Goal: Check status: Check status

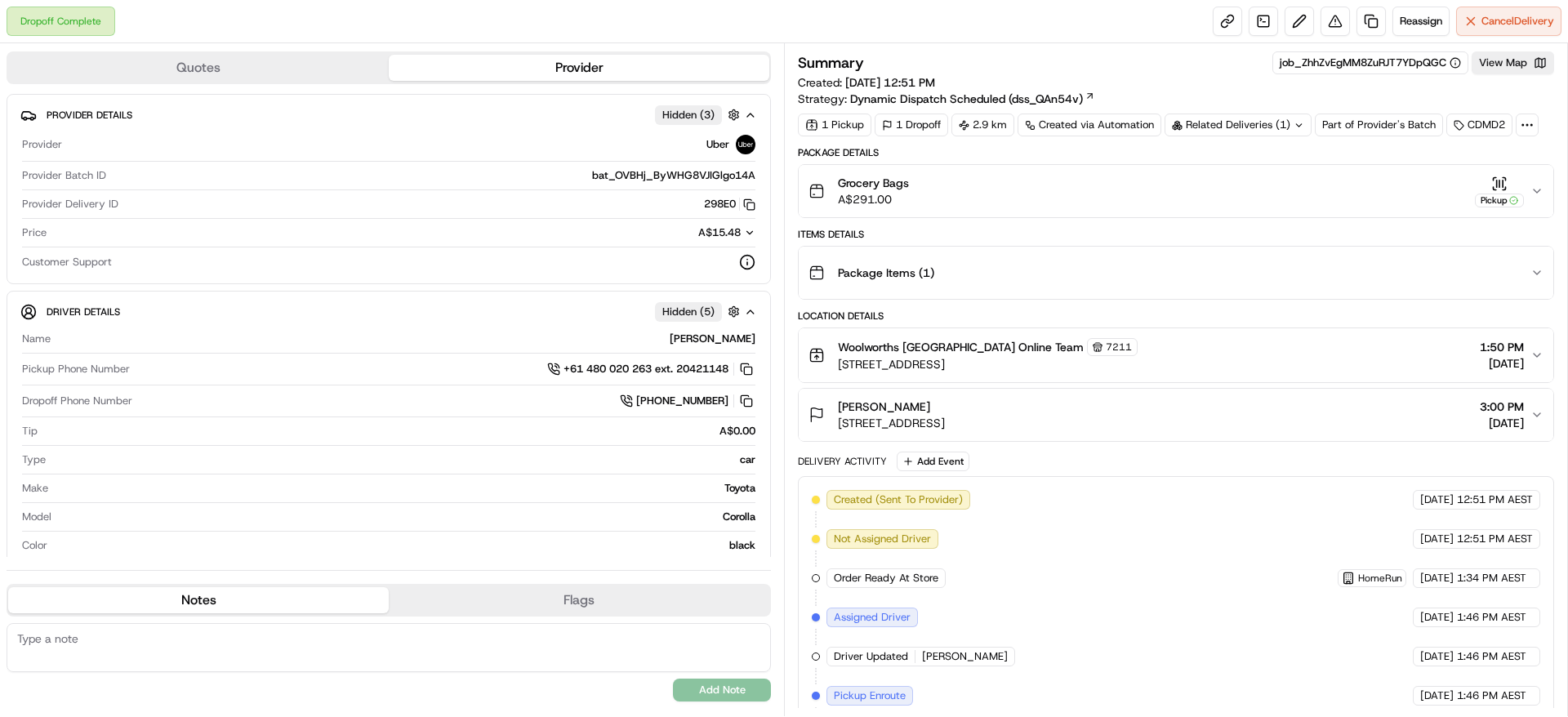
click at [1538, 194] on icon "button" at bounding box center [1536, 191] width 13 height 13
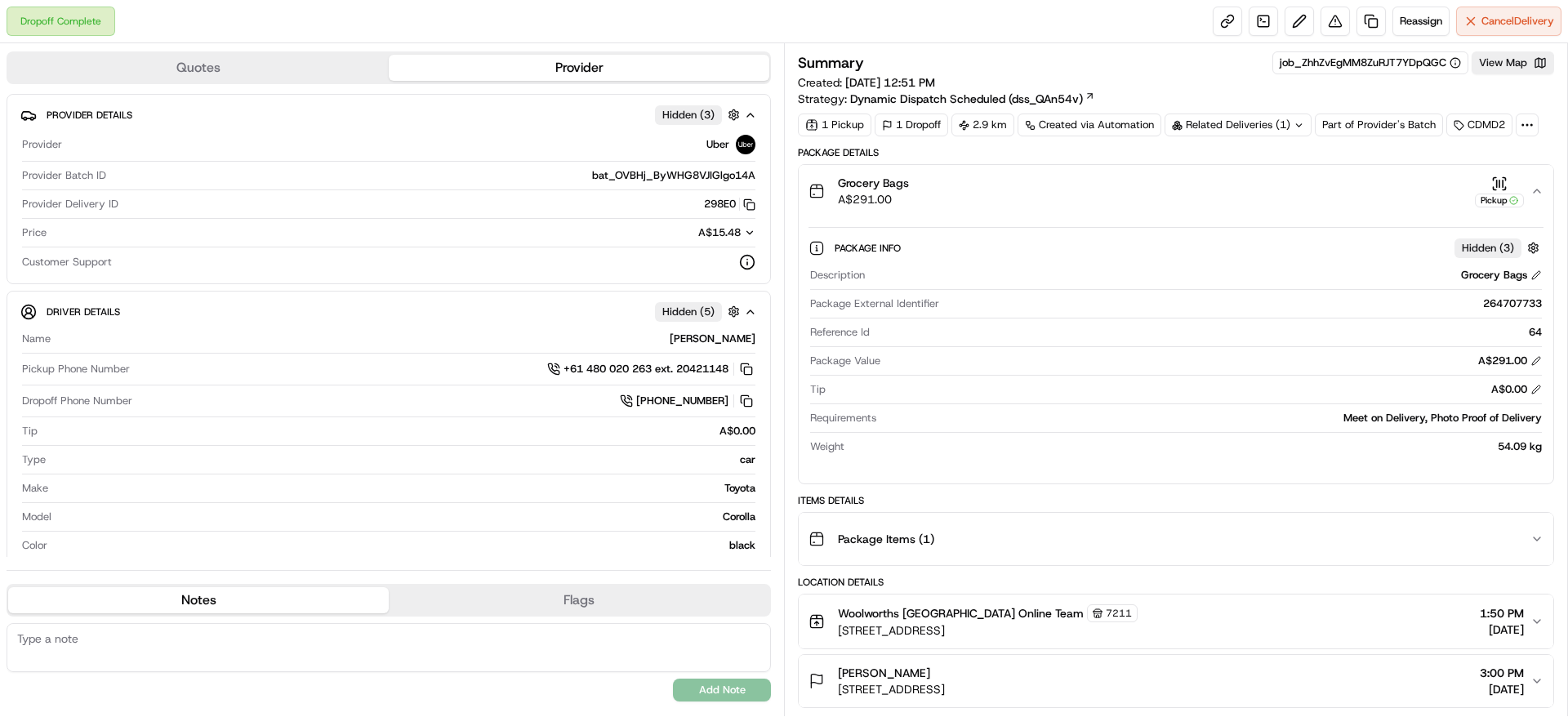
click at [1539, 196] on icon "button" at bounding box center [1536, 191] width 13 height 13
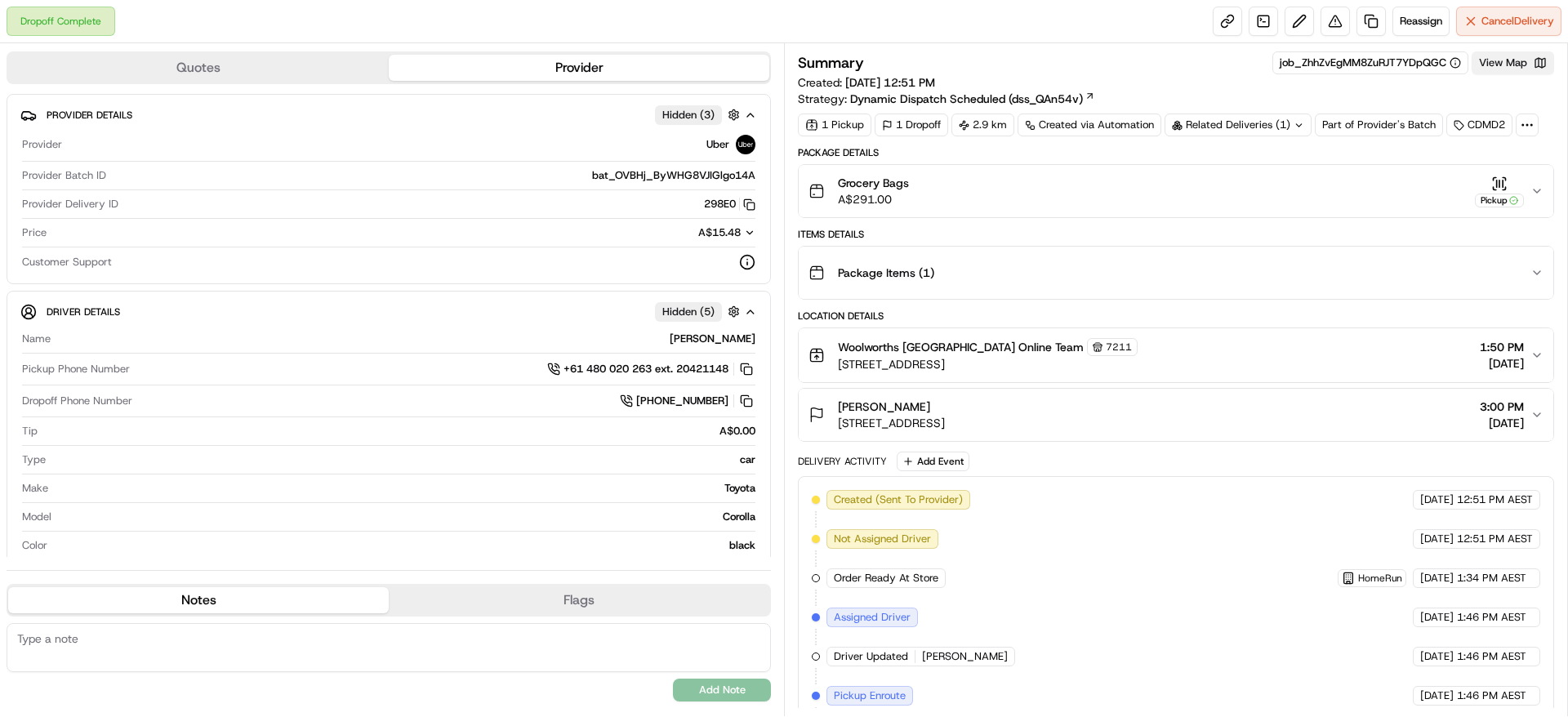
click at [1511, 60] on button "View Map" at bounding box center [1513, 63] width 83 height 22
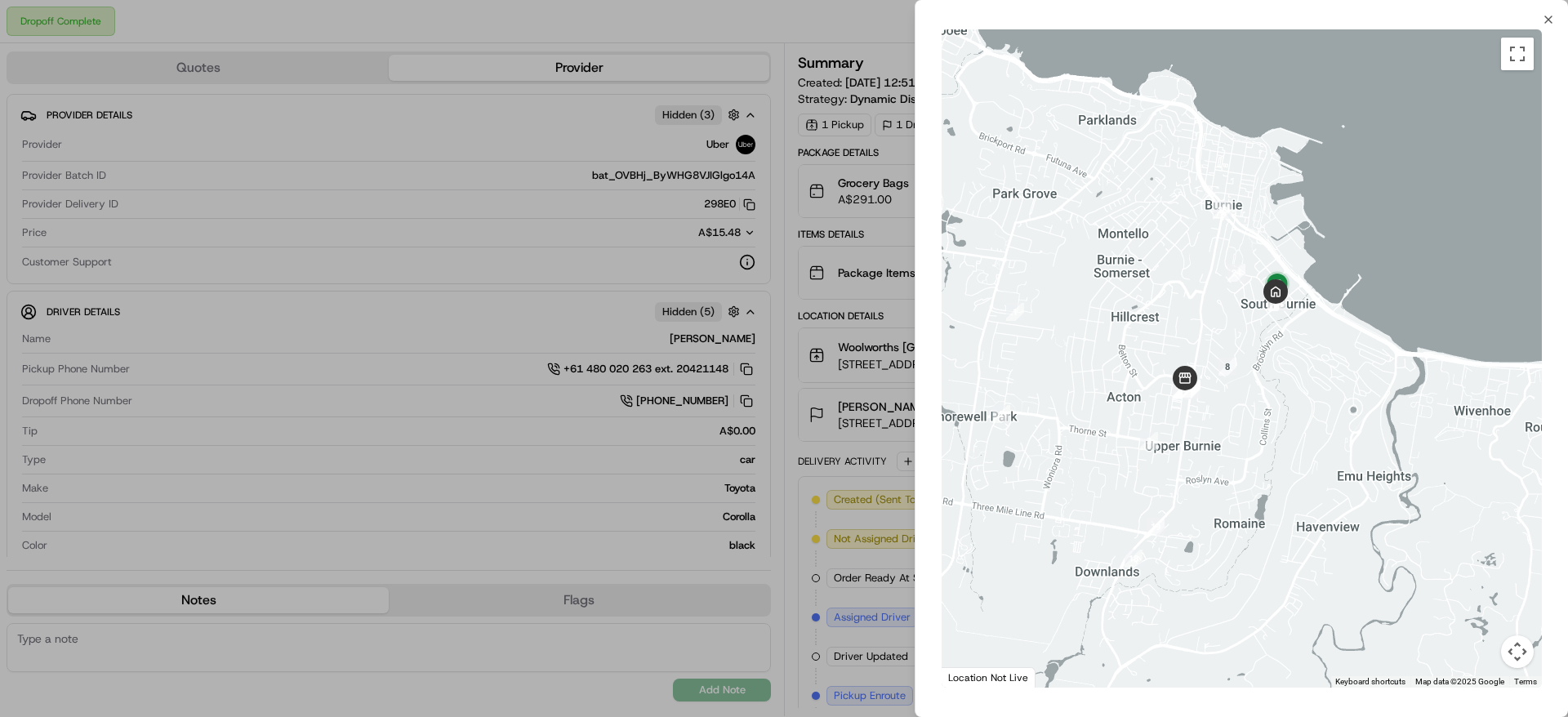
drag, startPoint x: 1371, startPoint y: 465, endPoint x: 1256, endPoint y: 480, distance: 116.0
click at [1255, 494] on div at bounding box center [1241, 358] width 600 height 658
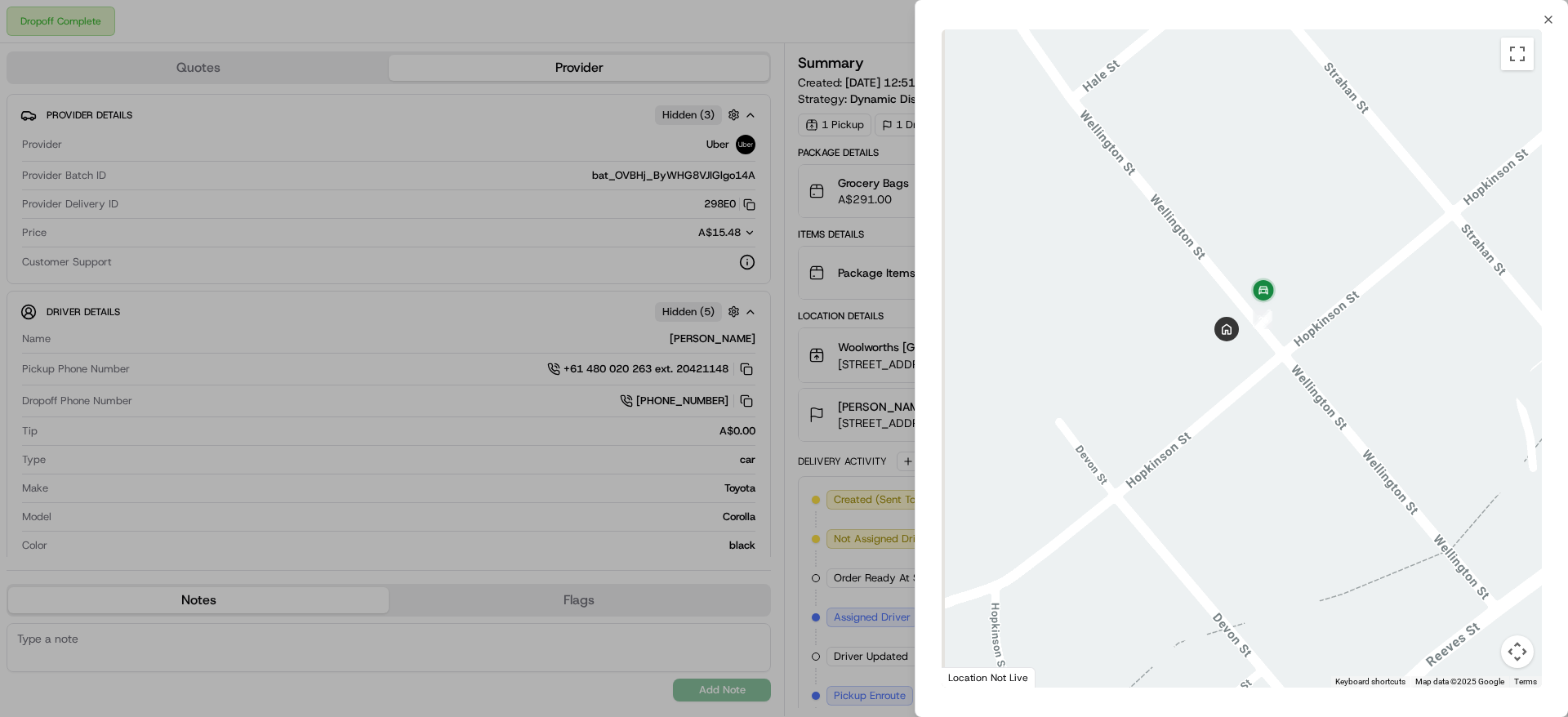
drag, startPoint x: 1234, startPoint y: 301, endPoint x: 1235, endPoint y: 329, distance: 28.0
click at [1235, 329] on div "First Name : [PERSON_NAME] Last Name : Ball Address : [STREET_ADDRESS] Instruct…" at bounding box center [1241, 358] width 600 height 658
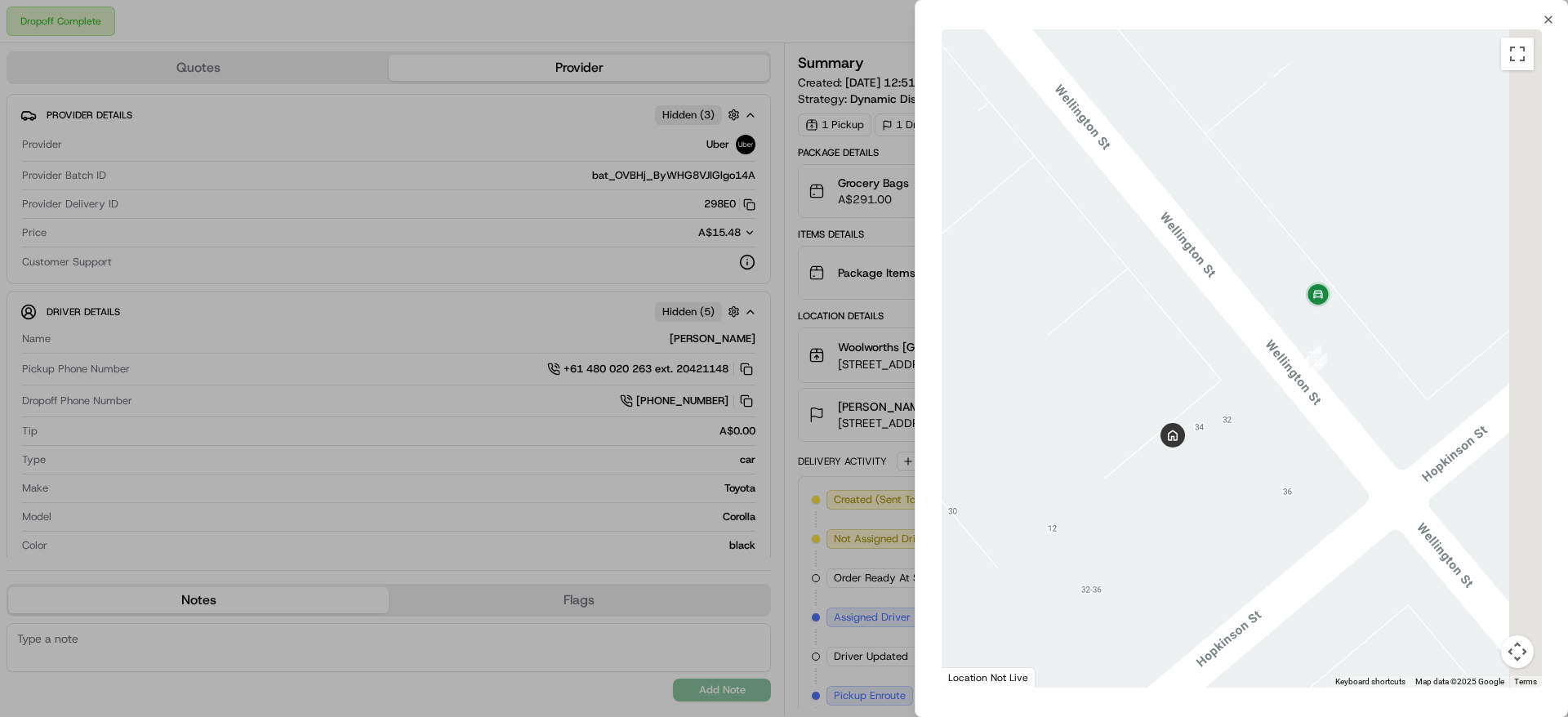
drag, startPoint x: 1470, startPoint y: 268, endPoint x: 1357, endPoint y: 342, distance: 135.1
click at [1357, 342] on div at bounding box center [1241, 358] width 600 height 658
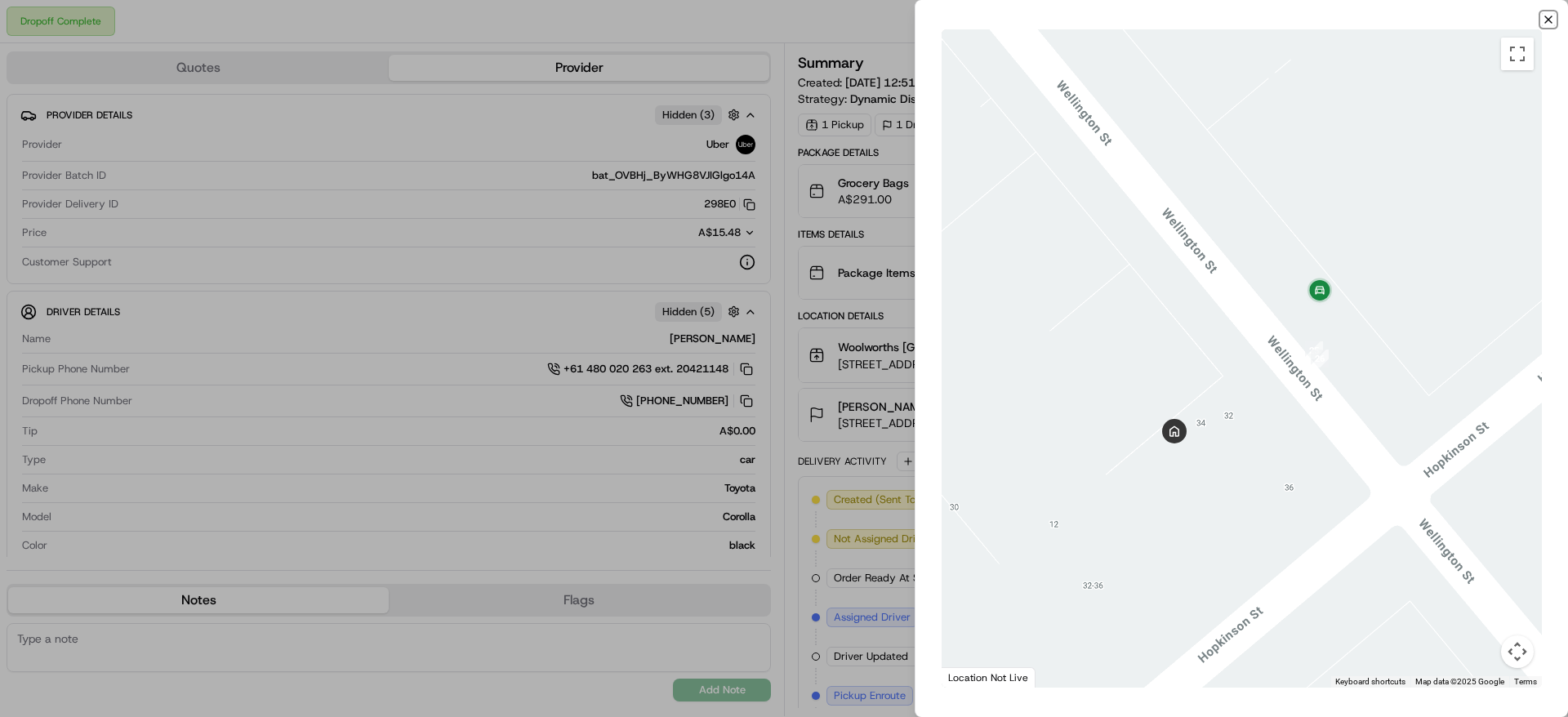
click at [1550, 15] on icon "button" at bounding box center [1547, 19] width 13 height 13
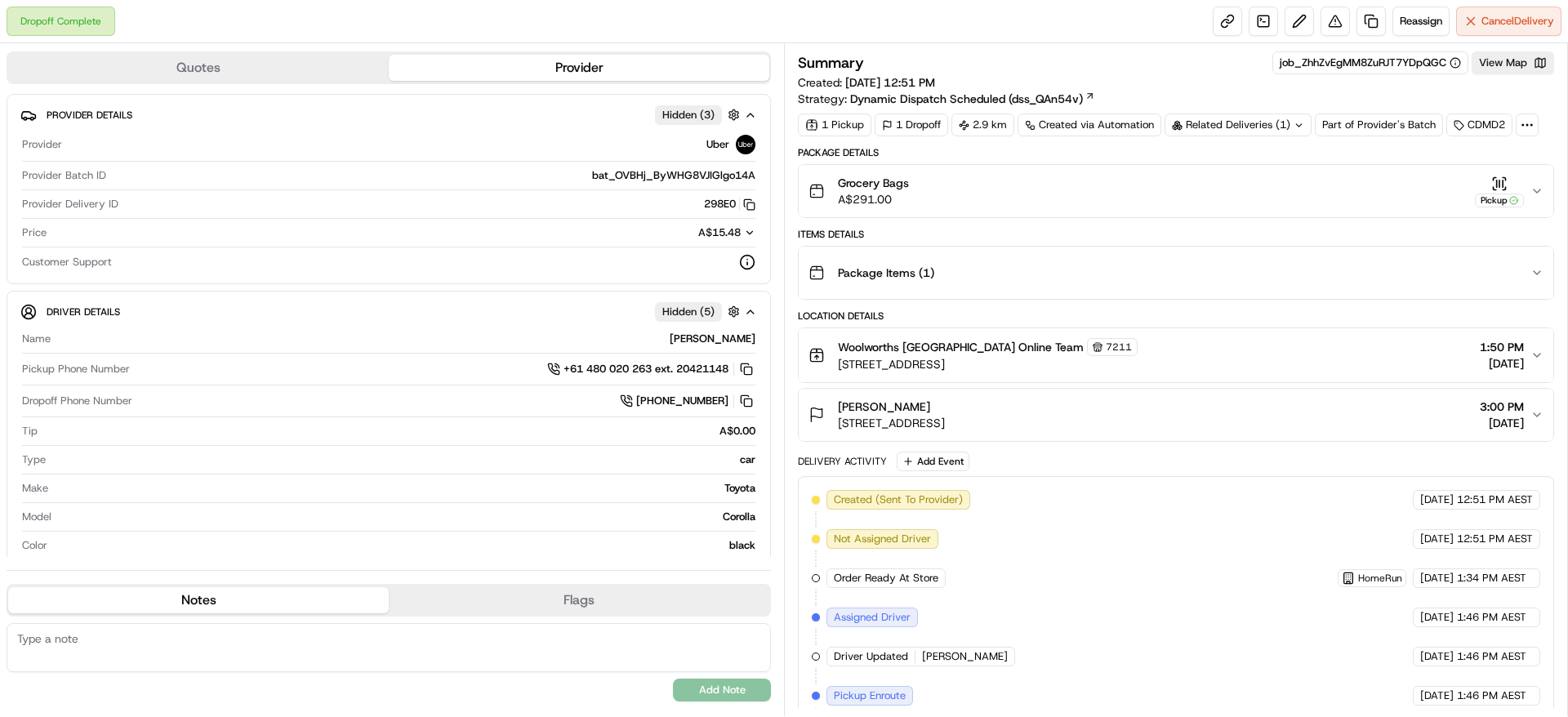
click at [1251, 106] on div "Summary job_ZhhZvEgMM8ZuRJT7YDpQGC View Map Created: [DATE] 12:51 PM Strategy: …" at bounding box center [1175, 79] width 756 height 55
click at [1244, 129] on div "Related Deliveries (1)" at bounding box center [1237, 125] width 147 height 22
click at [1231, 159] on span "ord_ZhhZvEgMM8ZuRJT7YDpQGC" at bounding box center [1253, 161] width 167 height 15
